Goal: Information Seeking & Learning: Learn about a topic

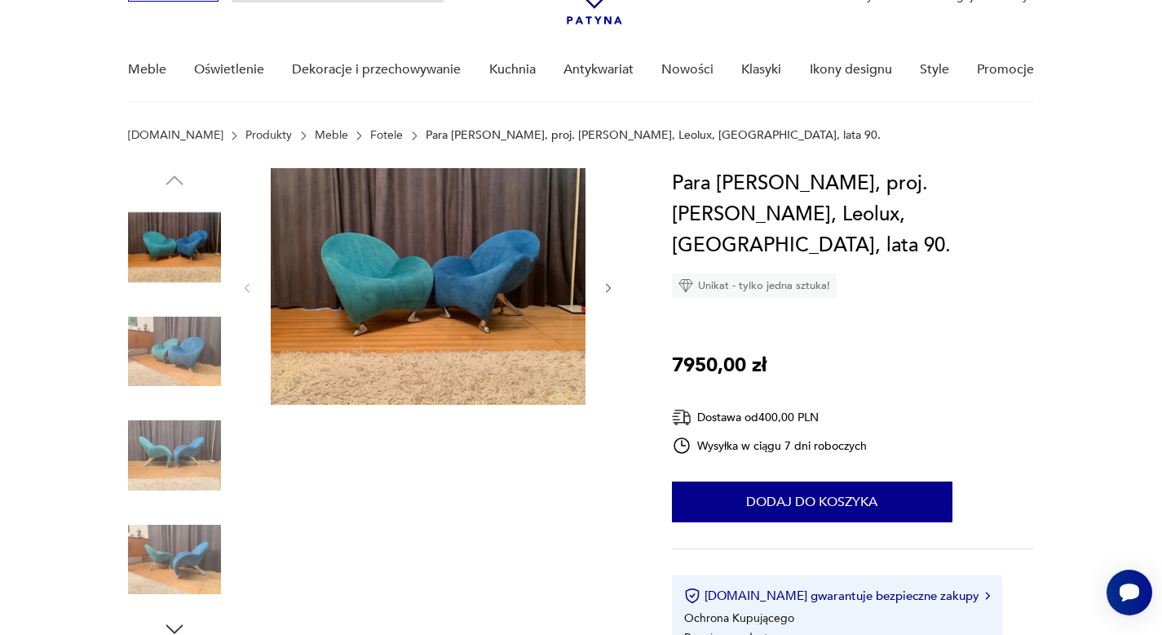
scroll to position [102, 0]
click at [426, 283] on img at bounding box center [428, 285] width 315 height 237
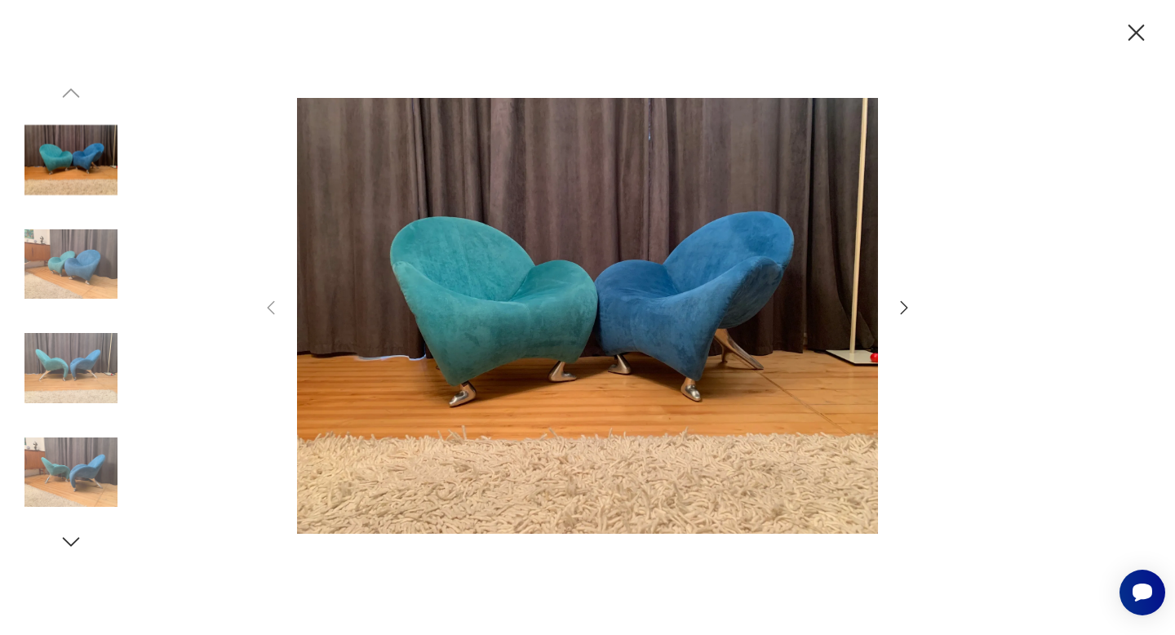
click at [73, 373] on img at bounding box center [70, 367] width 93 height 93
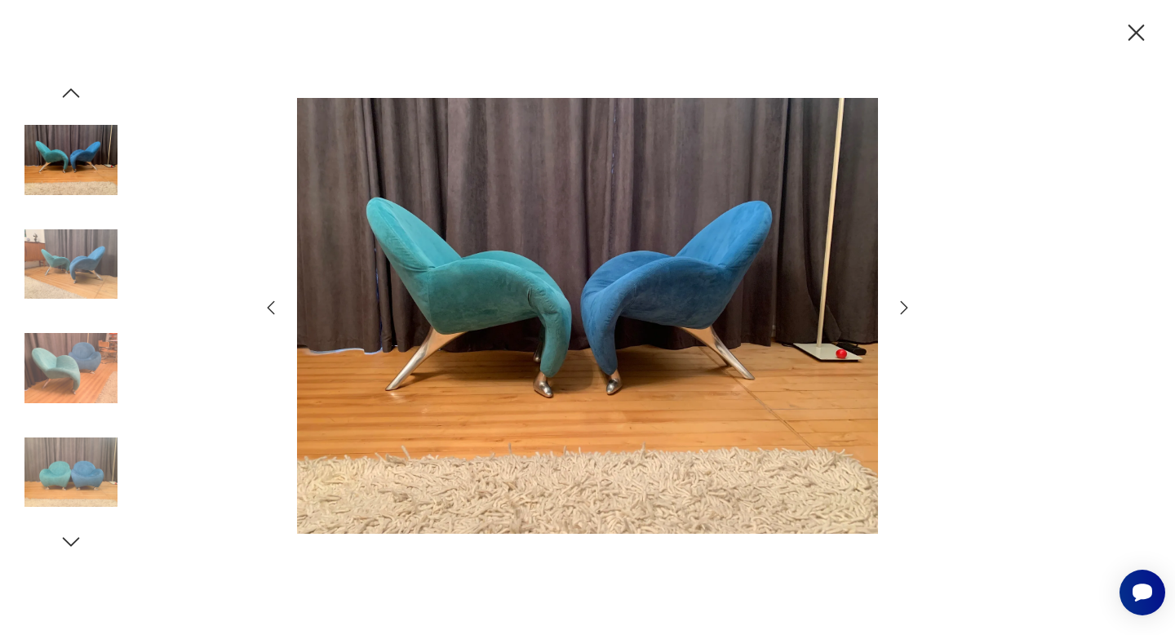
click at [107, 469] on img at bounding box center [70, 472] width 93 height 93
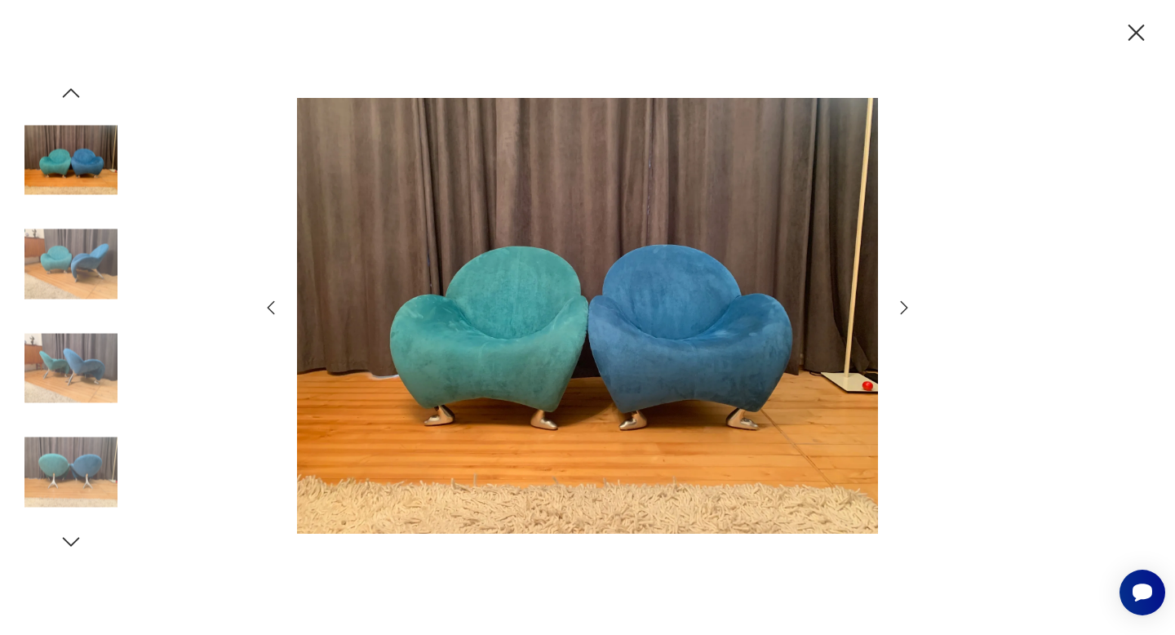
click at [1136, 33] on icon "button" at bounding box center [1136, 32] width 16 height 16
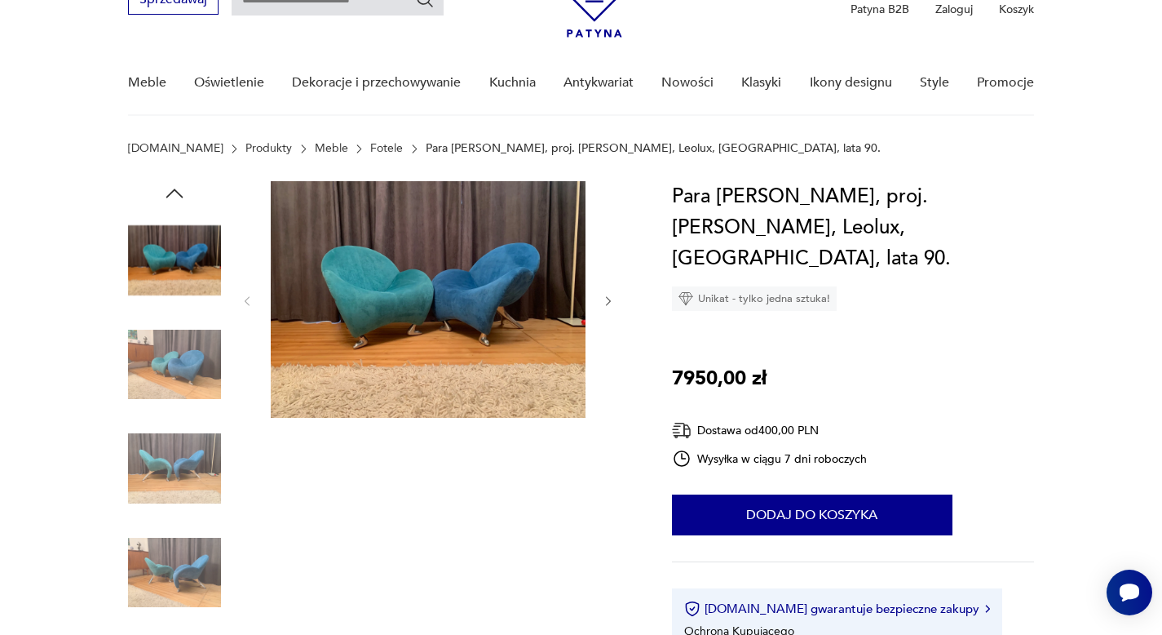
scroll to position [108, 0]
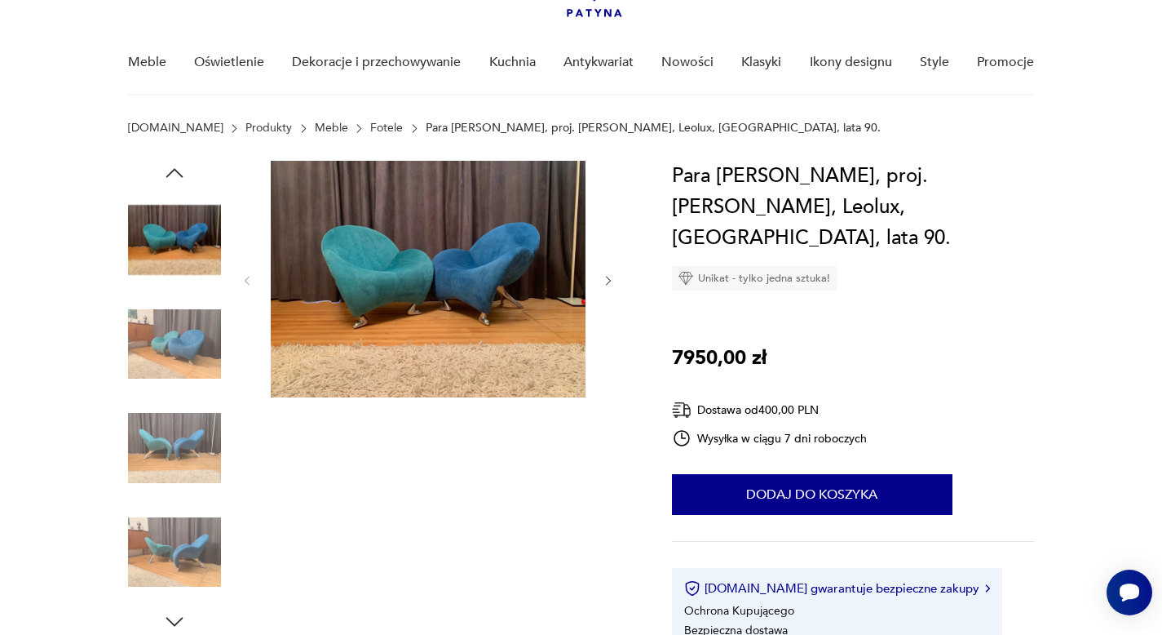
click at [153, 355] on img at bounding box center [174, 344] width 93 height 93
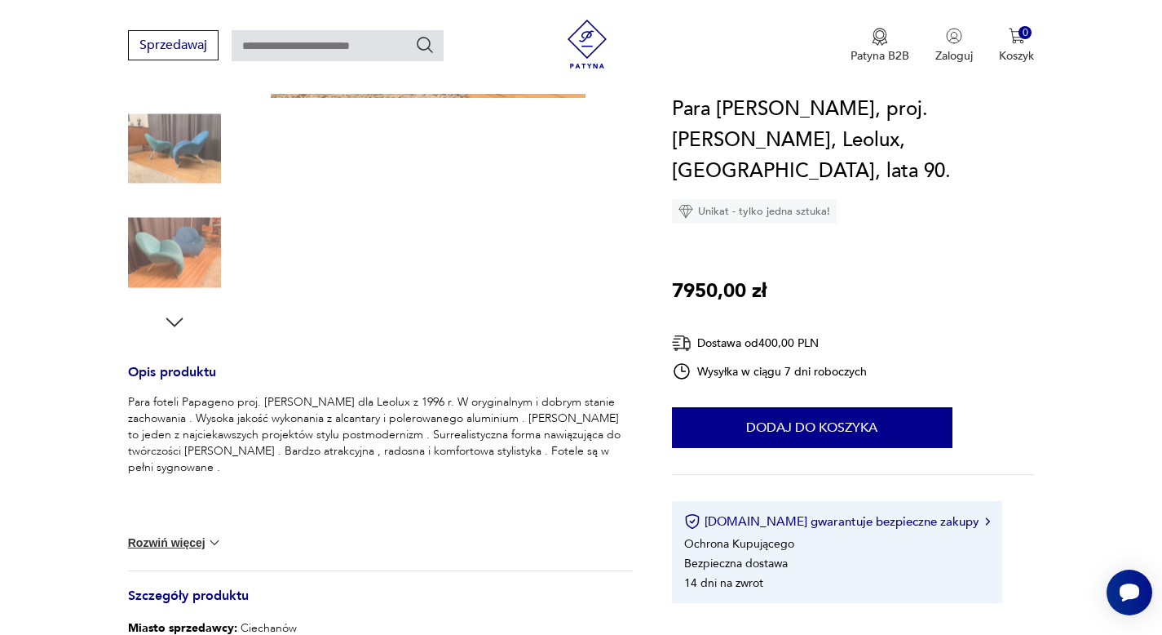
scroll to position [0, 0]
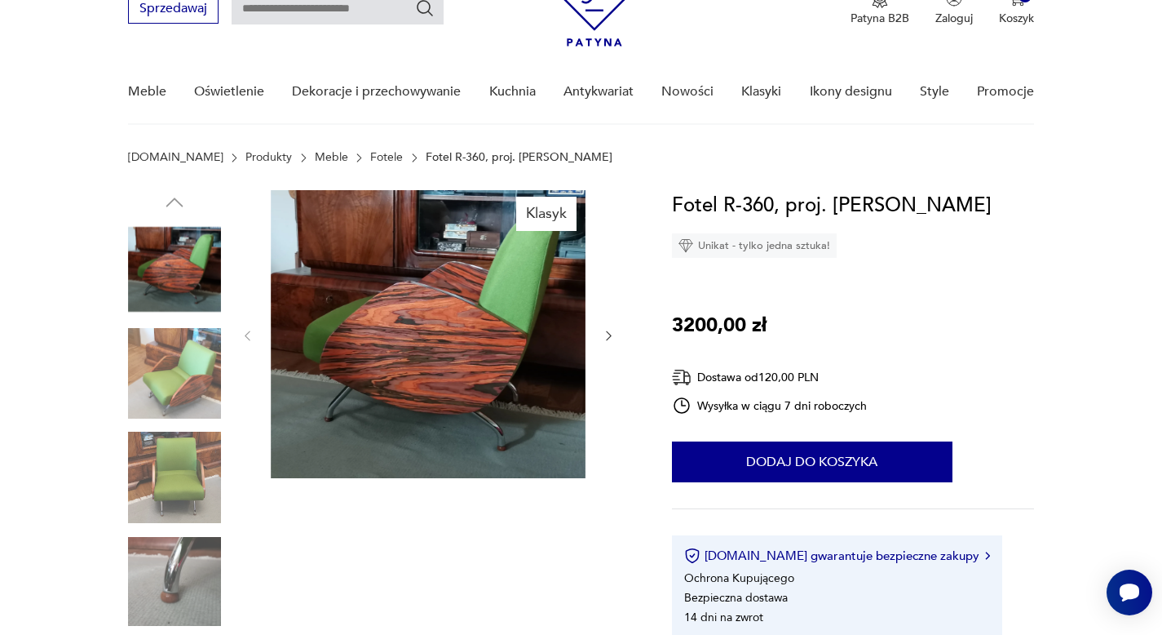
click at [185, 489] on img at bounding box center [174, 477] width 93 height 93
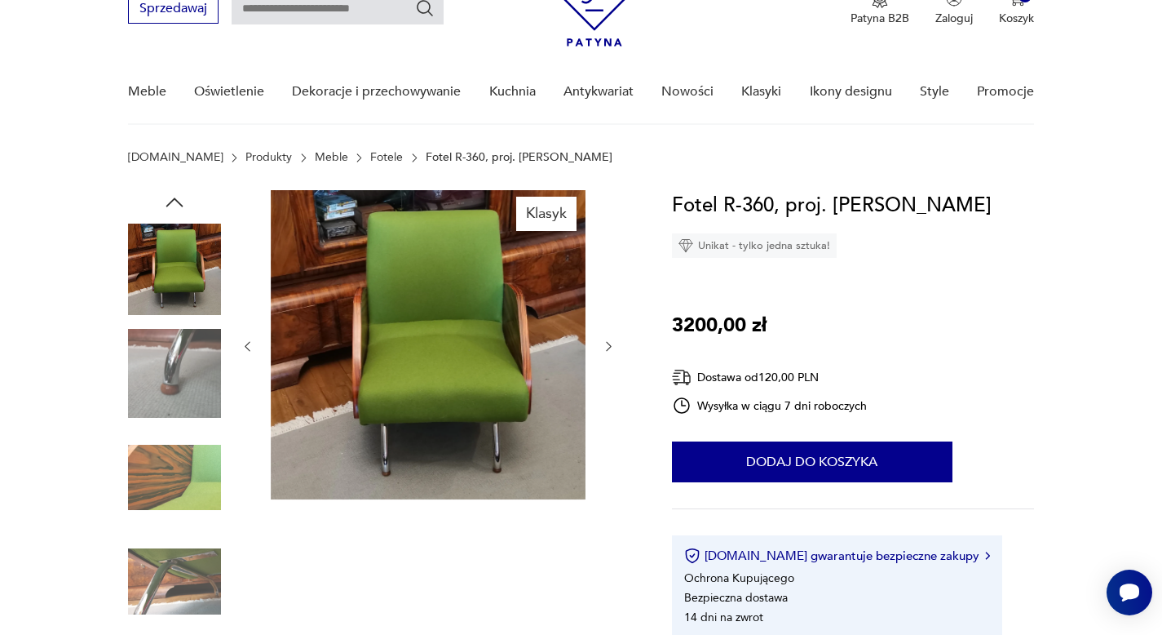
click at [165, 344] on img at bounding box center [174, 373] width 93 height 93
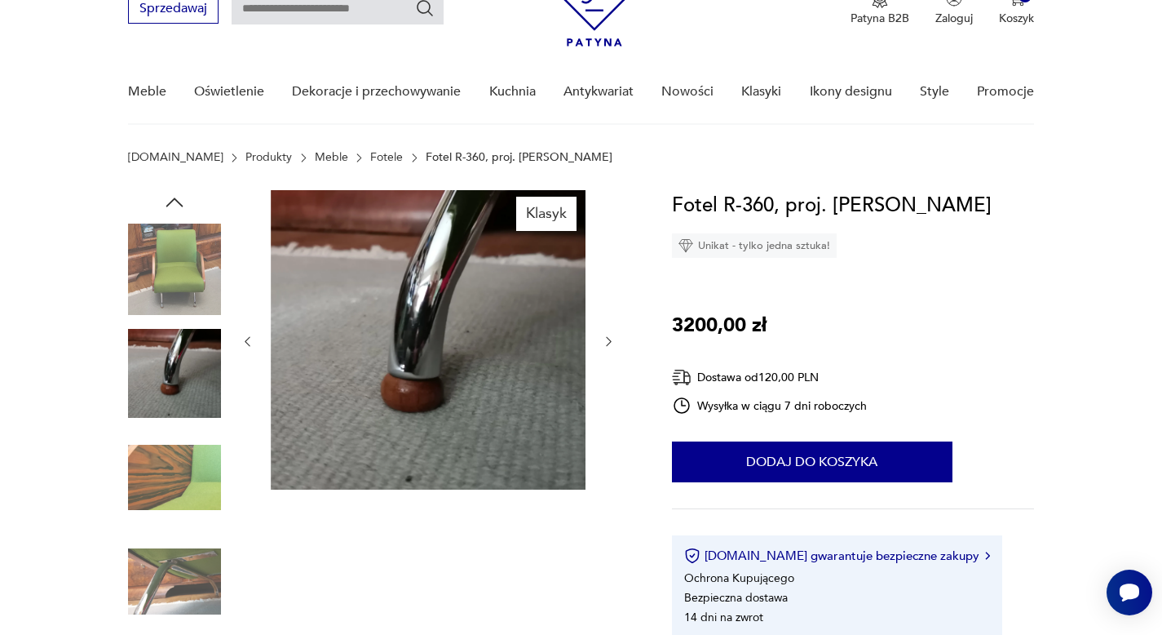
click at [161, 298] on img at bounding box center [174, 269] width 93 height 93
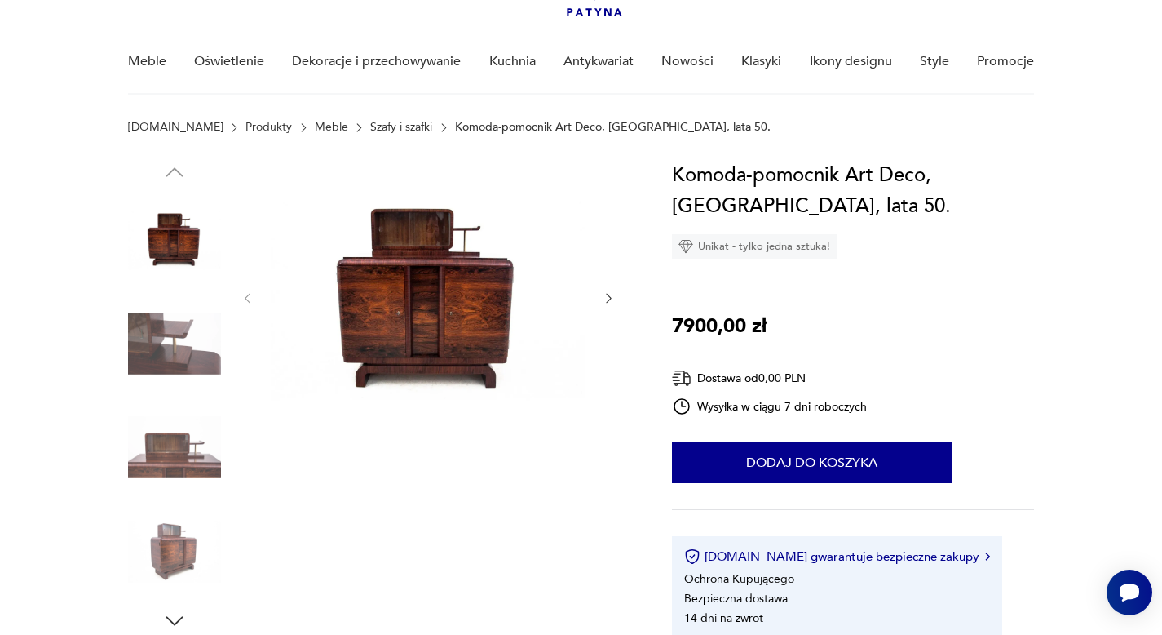
click at [166, 334] on img at bounding box center [174, 343] width 93 height 93
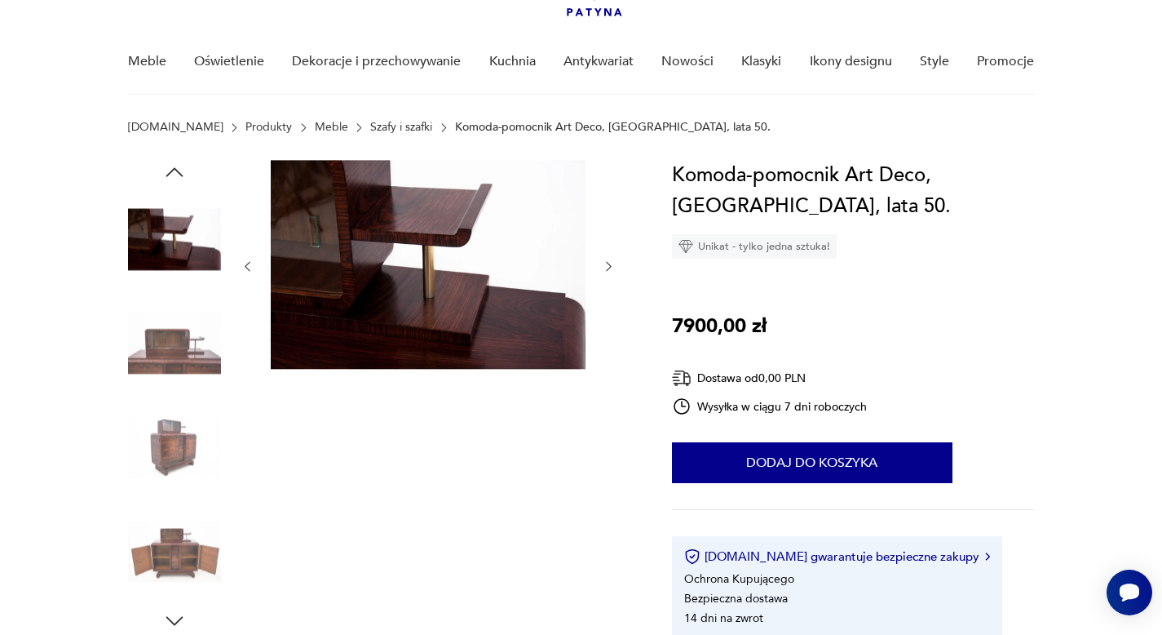
click at [171, 347] on img at bounding box center [174, 343] width 93 height 93
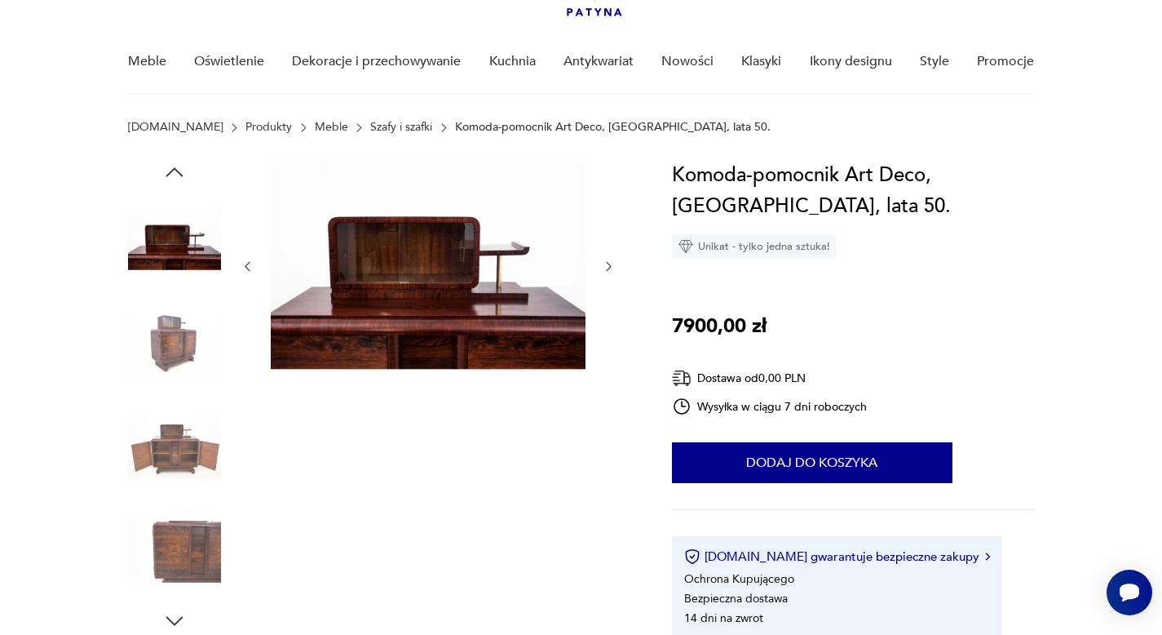
click at [175, 467] on img at bounding box center [174, 446] width 93 height 93
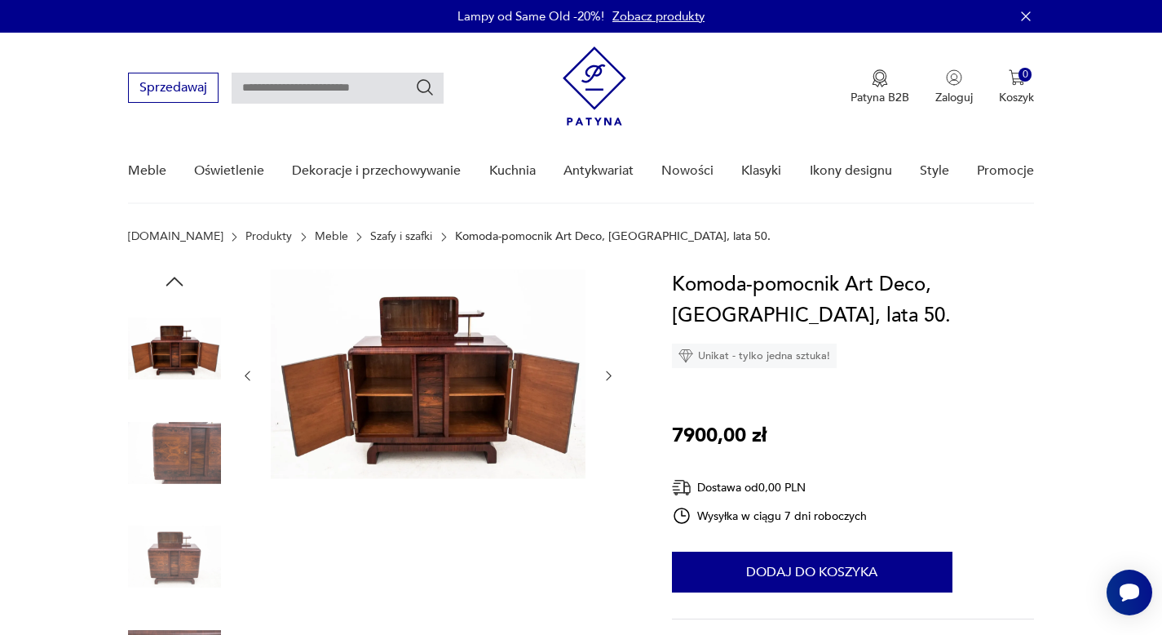
click at [172, 281] on icon "button" at bounding box center [174, 281] width 24 height 24
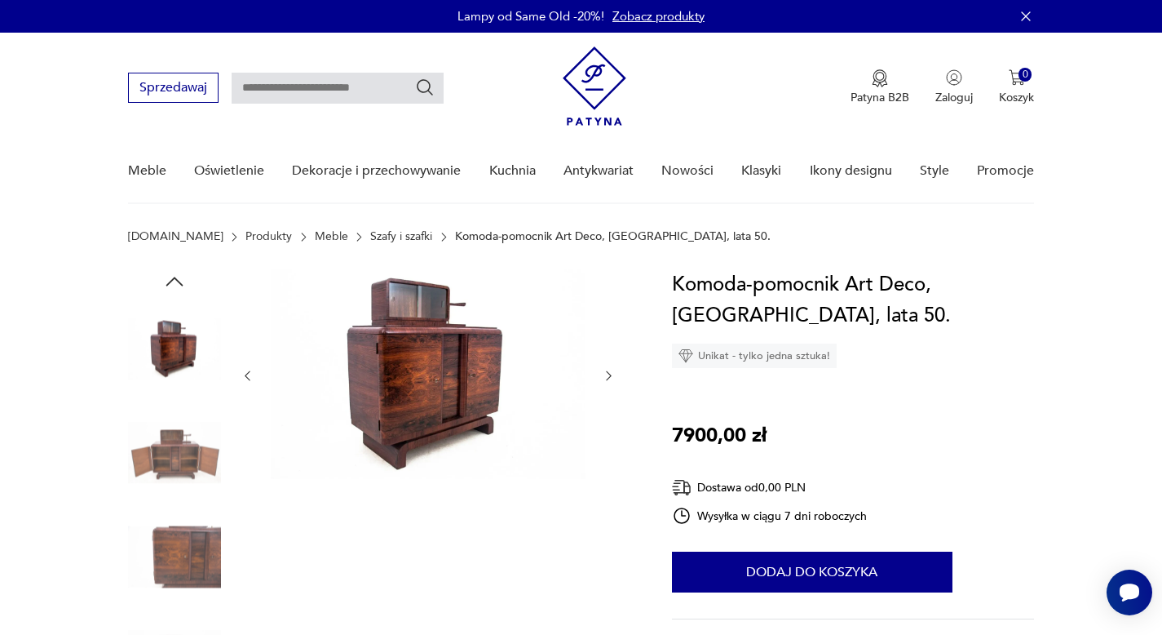
click at [435, 384] on img at bounding box center [428, 374] width 315 height 210
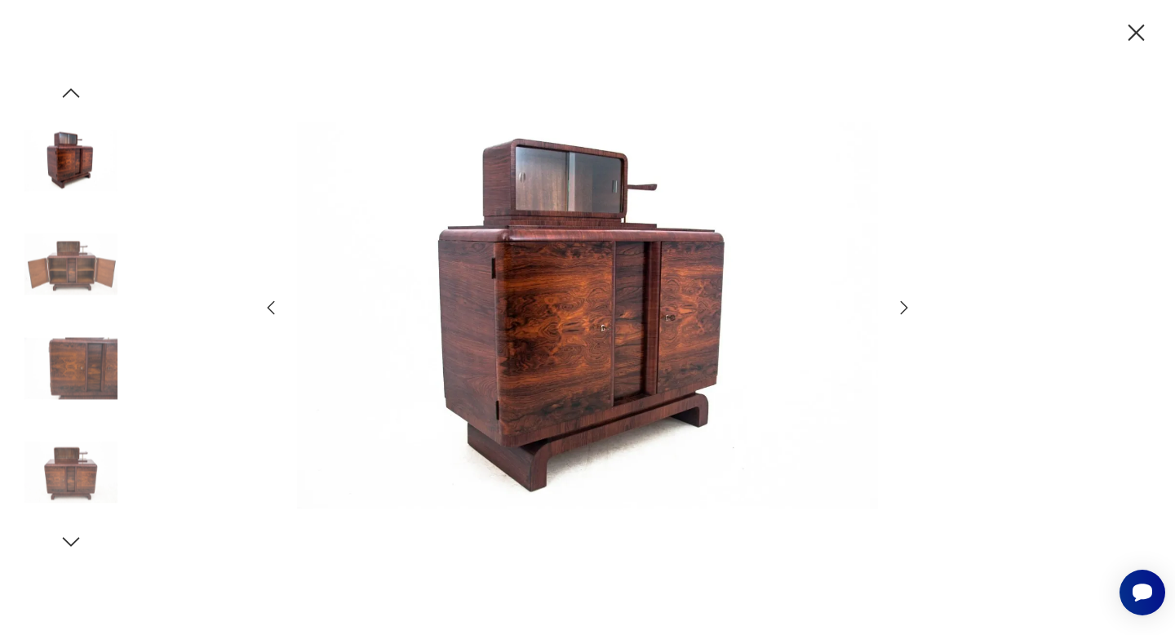
click at [539, 352] on img at bounding box center [587, 315] width 581 height 507
click at [1130, 32] on icon "button" at bounding box center [1136, 33] width 29 height 29
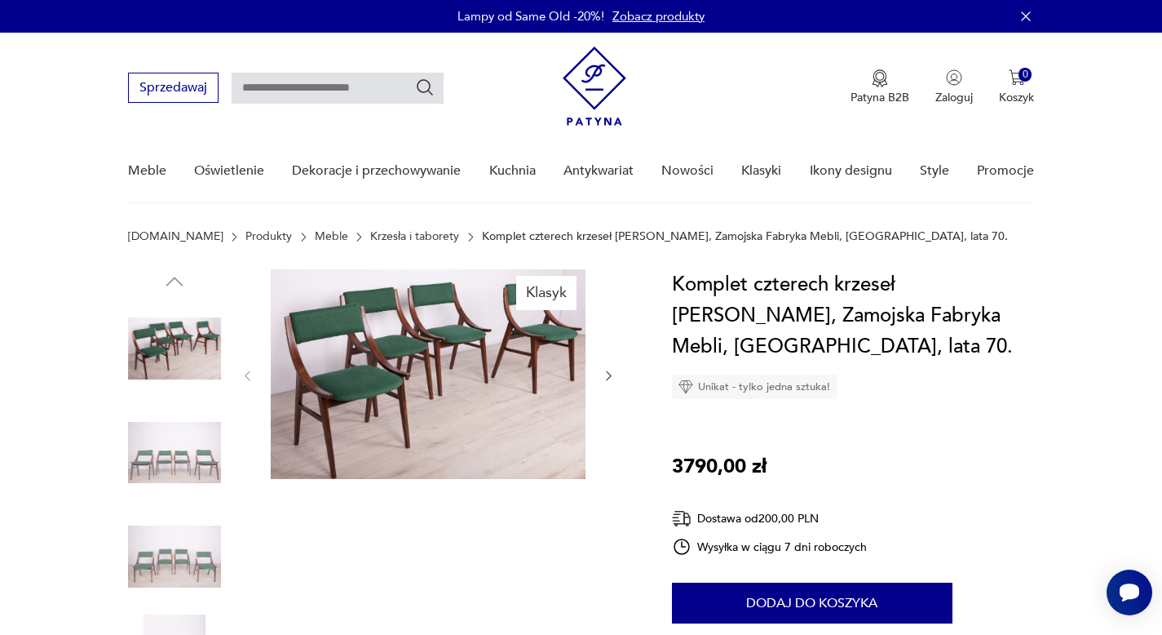
click at [392, 383] on img at bounding box center [428, 374] width 315 height 210
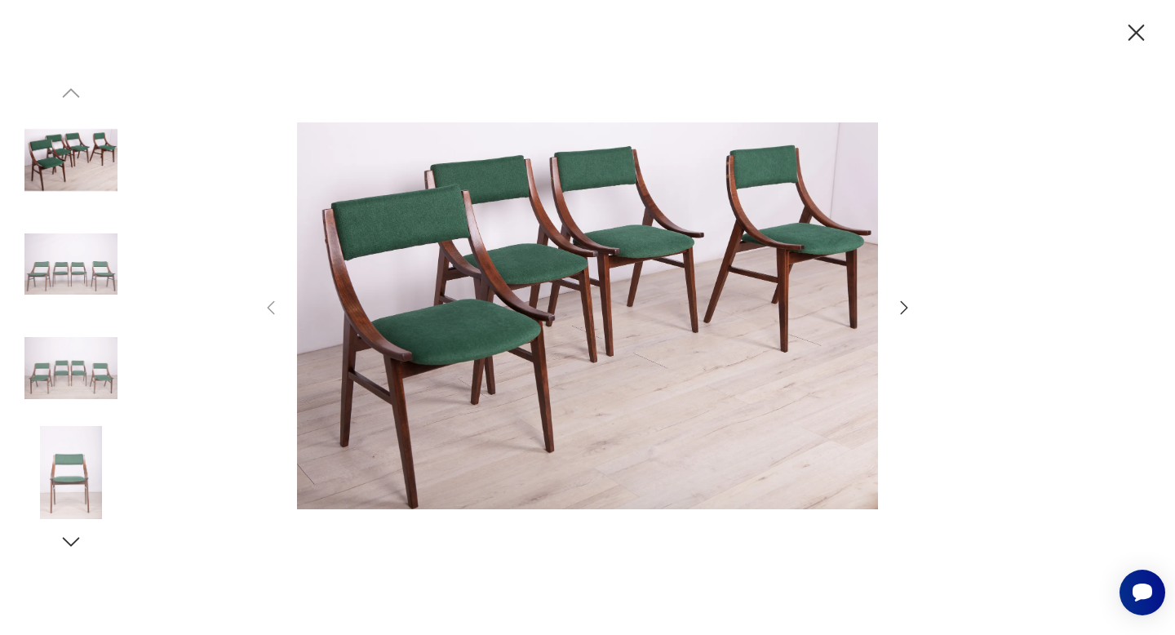
click at [73, 502] on img at bounding box center [70, 472] width 93 height 93
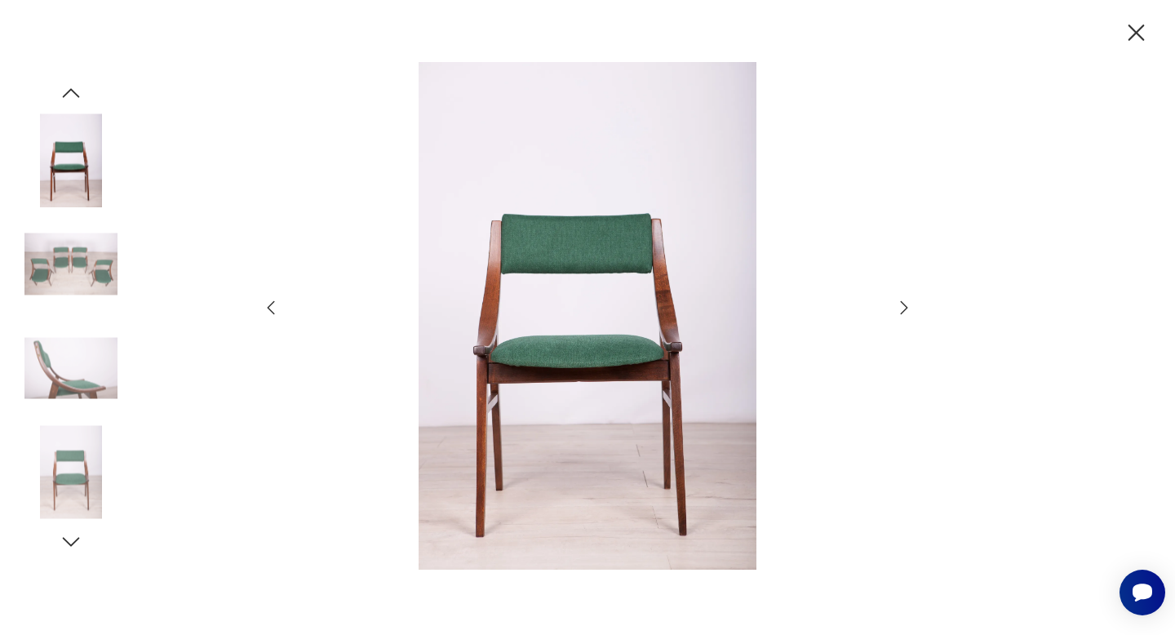
click at [70, 542] on icon "button" at bounding box center [71, 541] width 24 height 24
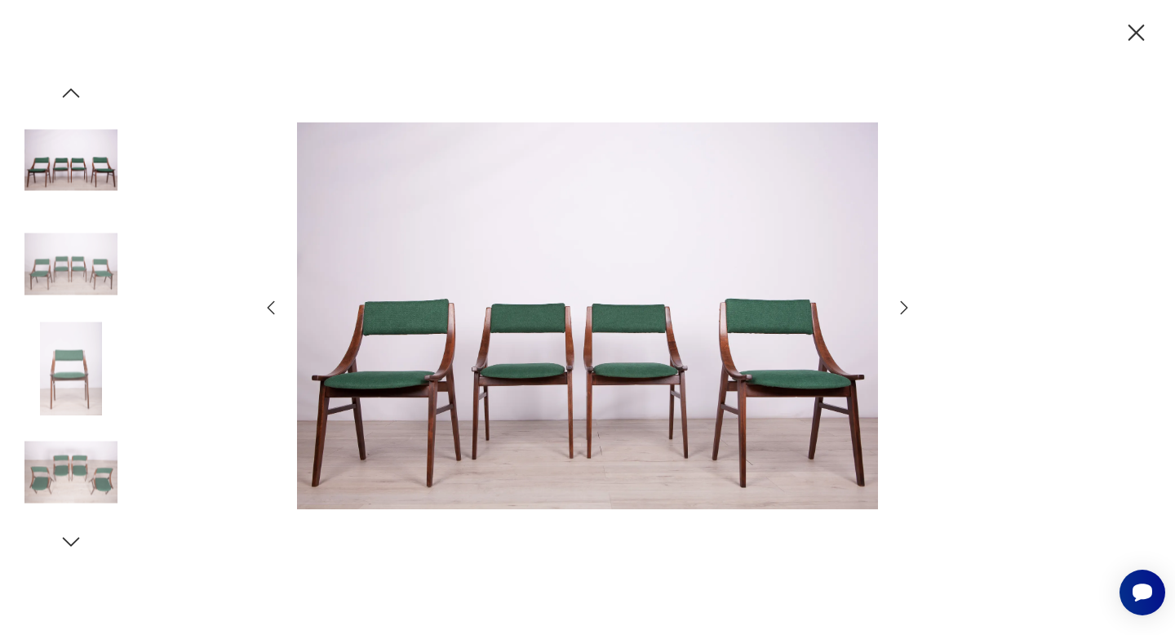
click at [901, 307] on icon "button" at bounding box center [904, 308] width 20 height 20
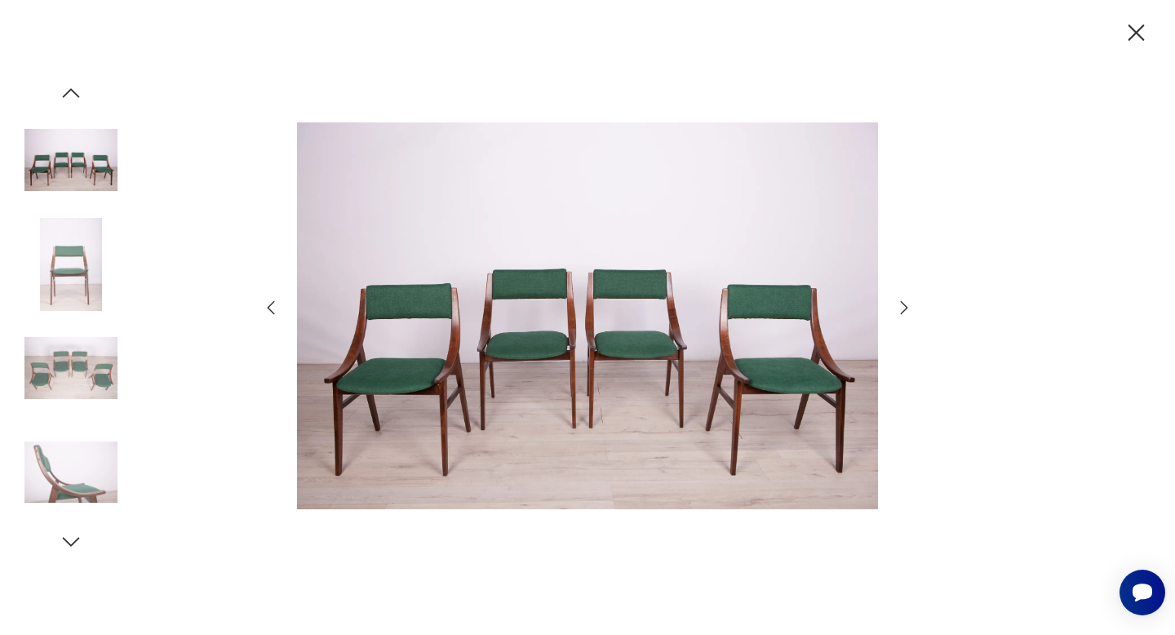
click at [901, 307] on icon "button" at bounding box center [904, 308] width 20 height 20
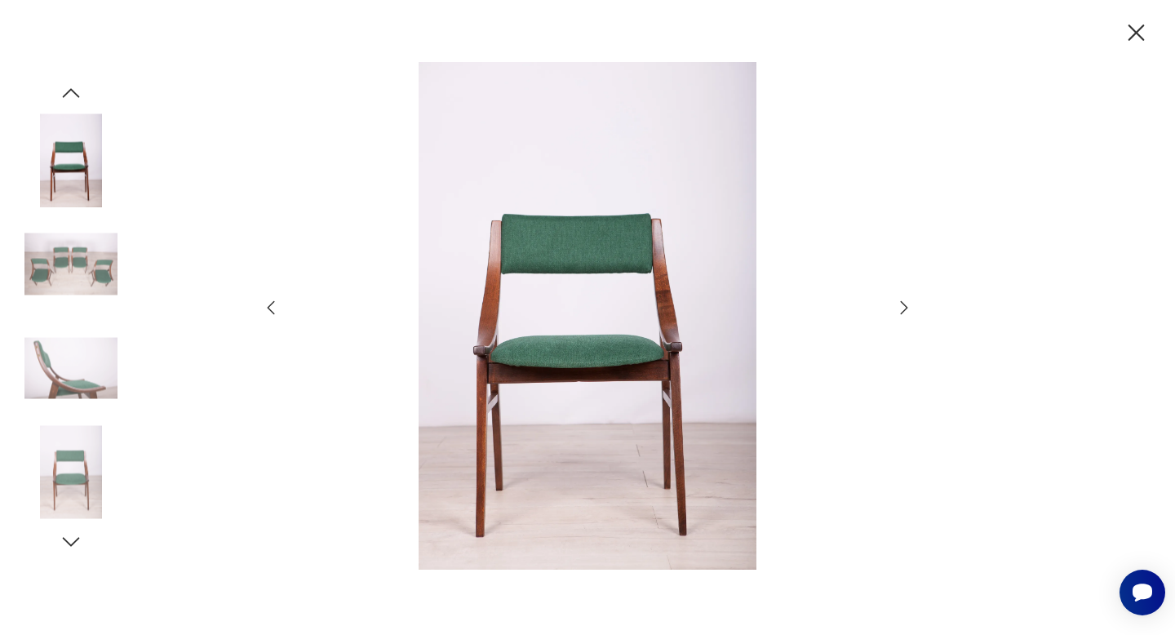
click at [901, 307] on icon "button" at bounding box center [904, 308] width 20 height 20
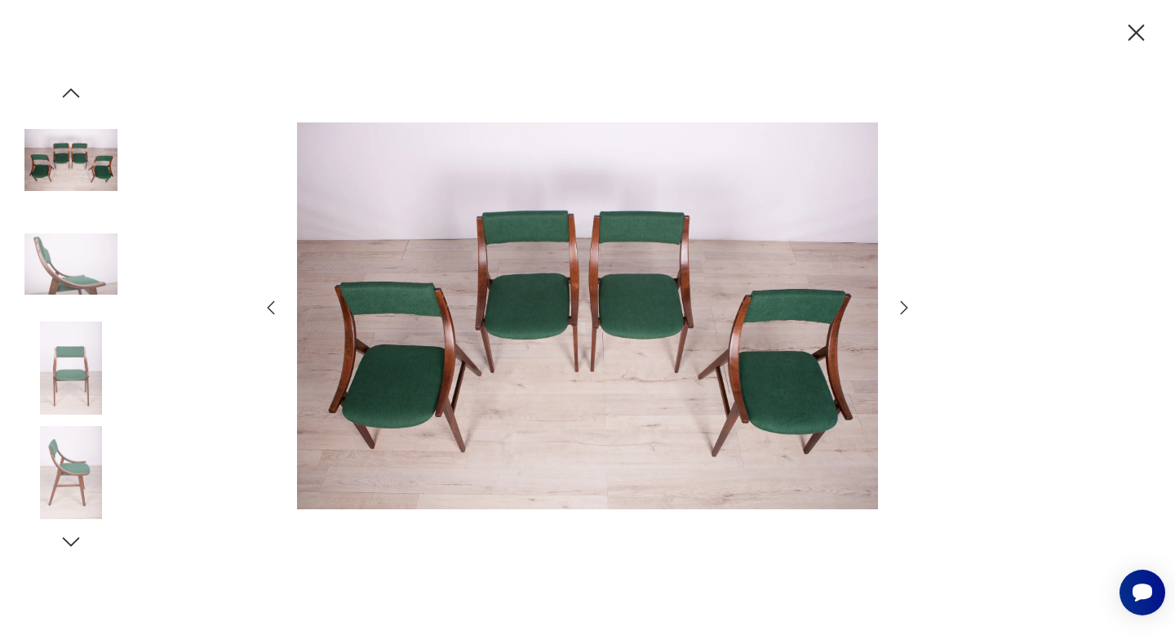
click at [901, 307] on icon "button" at bounding box center [904, 308] width 20 height 20
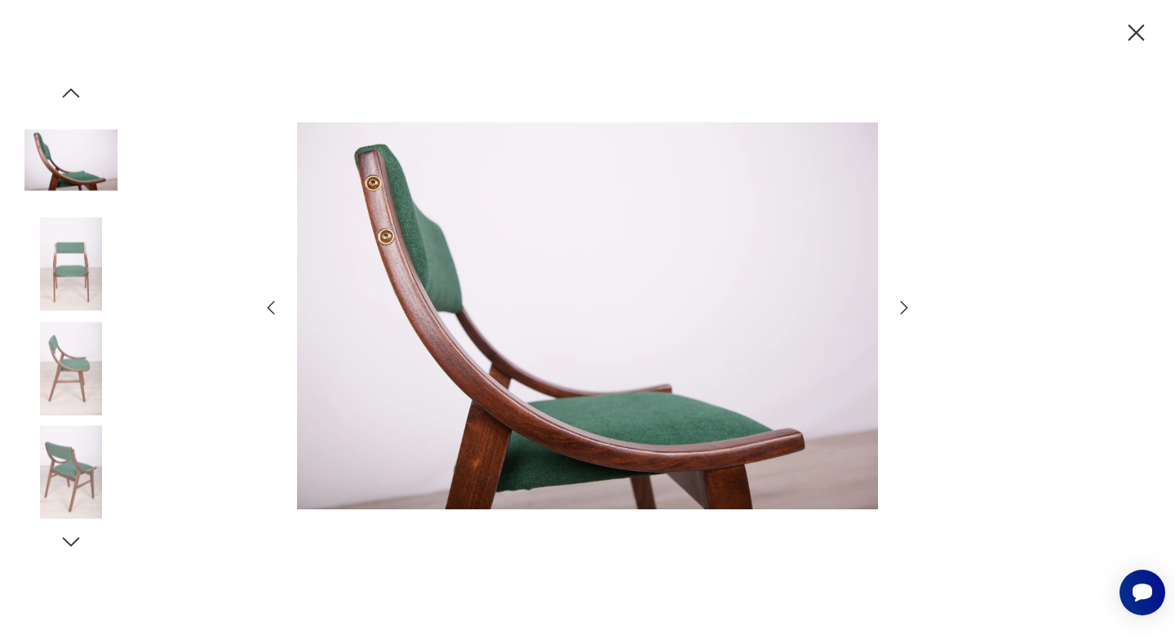
click at [901, 307] on icon "button" at bounding box center [904, 308] width 20 height 20
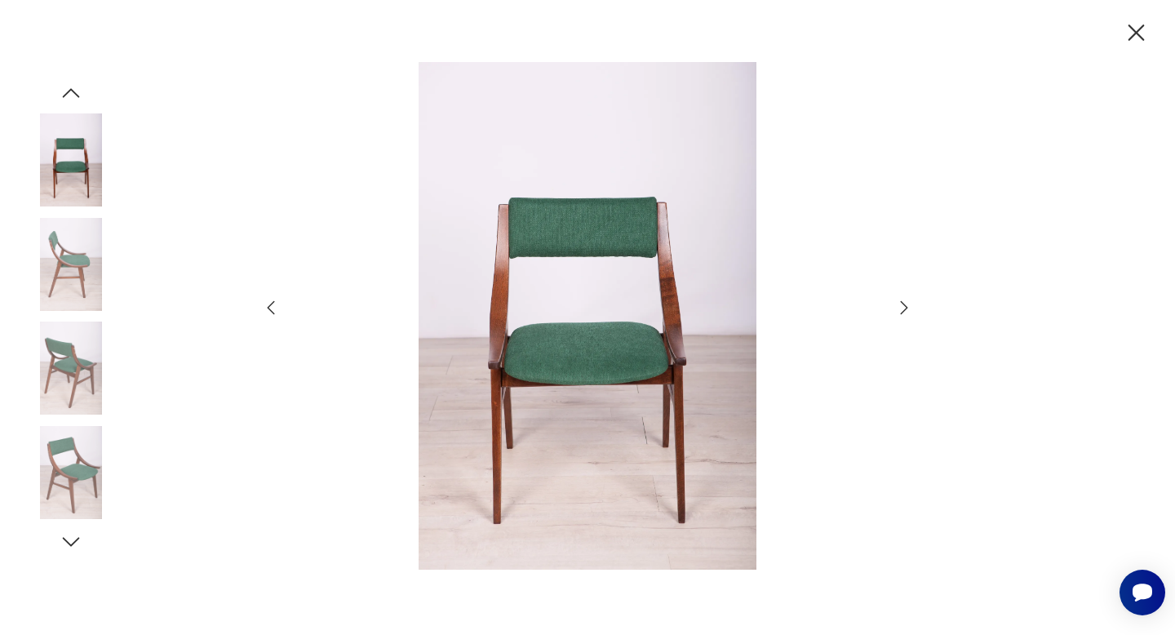
click at [901, 307] on icon "button" at bounding box center [904, 308] width 20 height 20
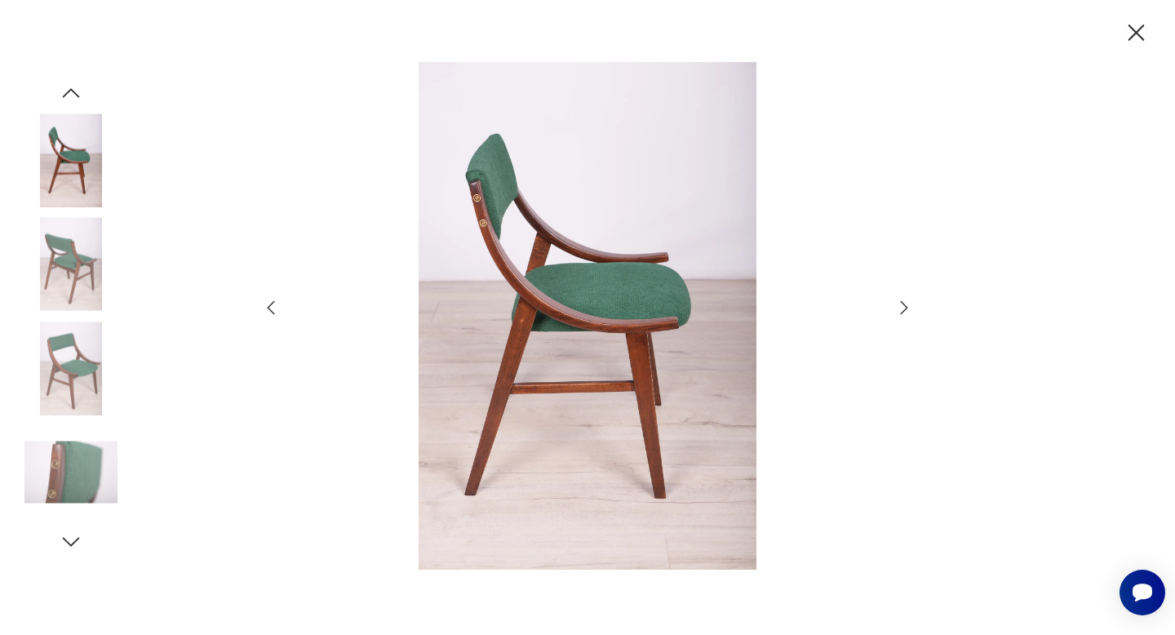
click at [901, 307] on icon "button" at bounding box center [904, 308] width 20 height 20
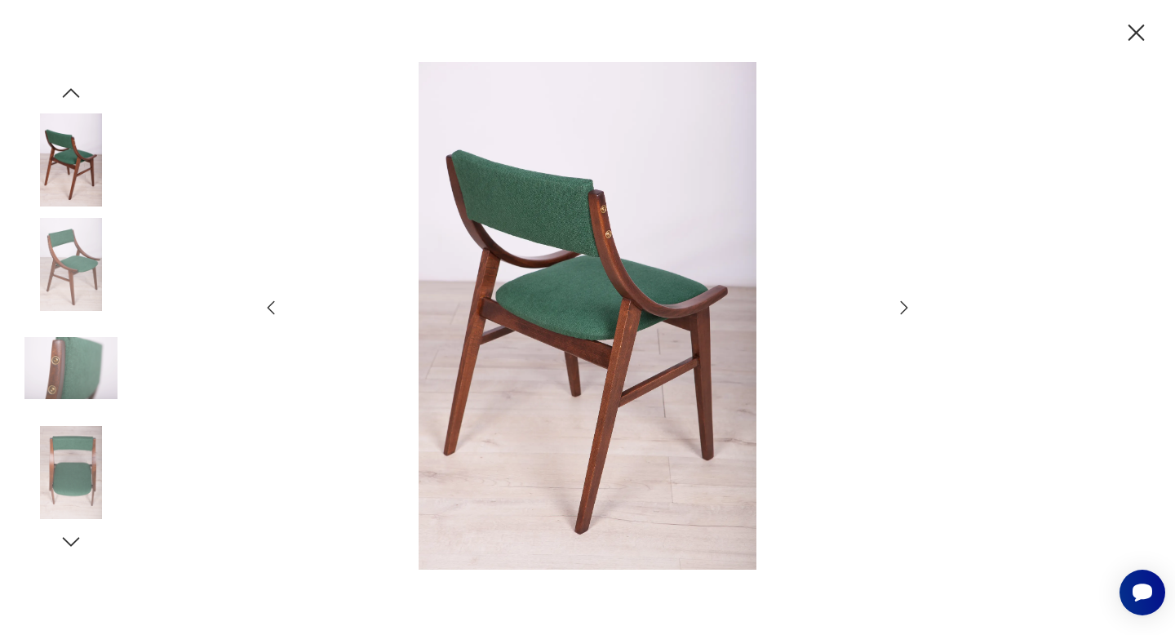
click at [901, 307] on icon "button" at bounding box center [904, 308] width 20 height 20
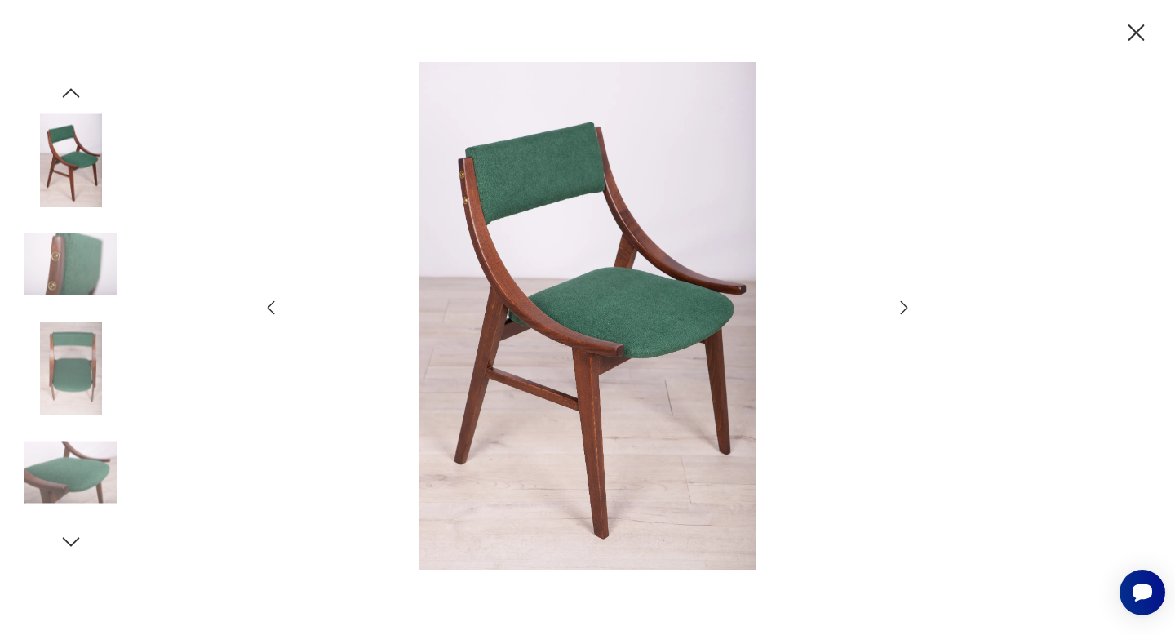
click at [1135, 28] on icon "button" at bounding box center [1136, 33] width 29 height 29
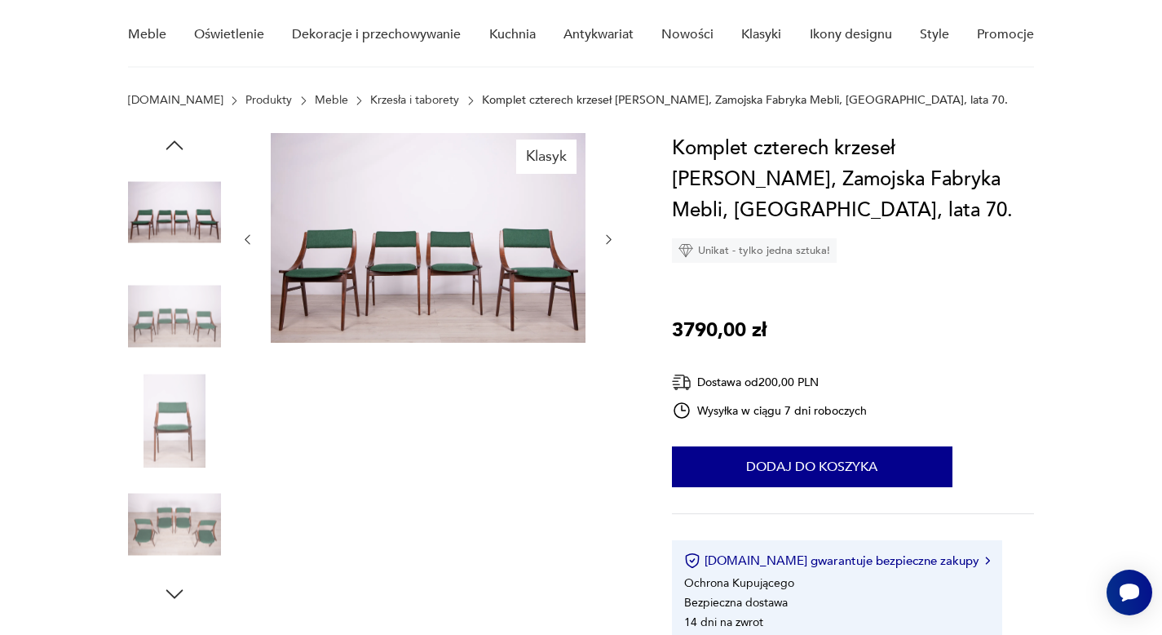
scroll to position [134, 0]
